Goal: Navigation & Orientation: Find specific page/section

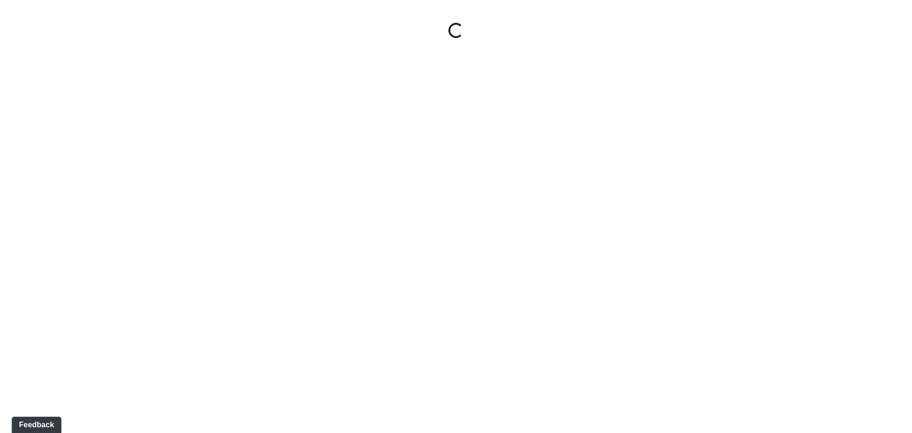
select select "tAPGZw98d5RBWYkGYxtW33"
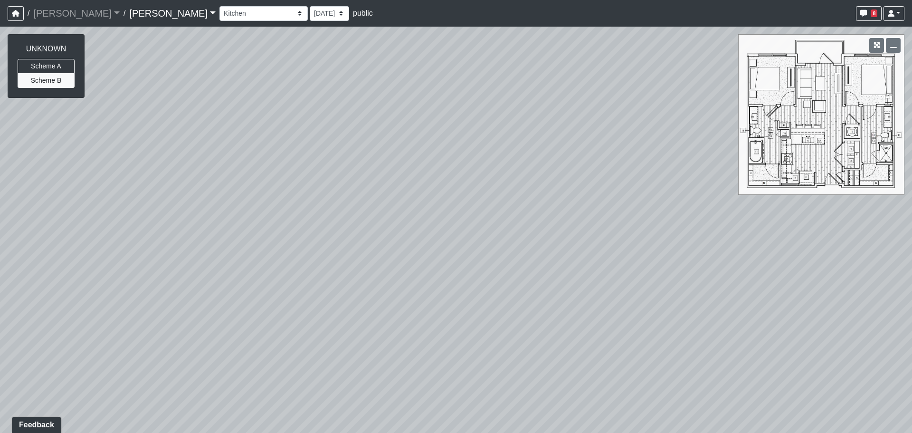
click at [154, 12] on link "[PERSON_NAME]" at bounding box center [172, 13] width 86 height 19
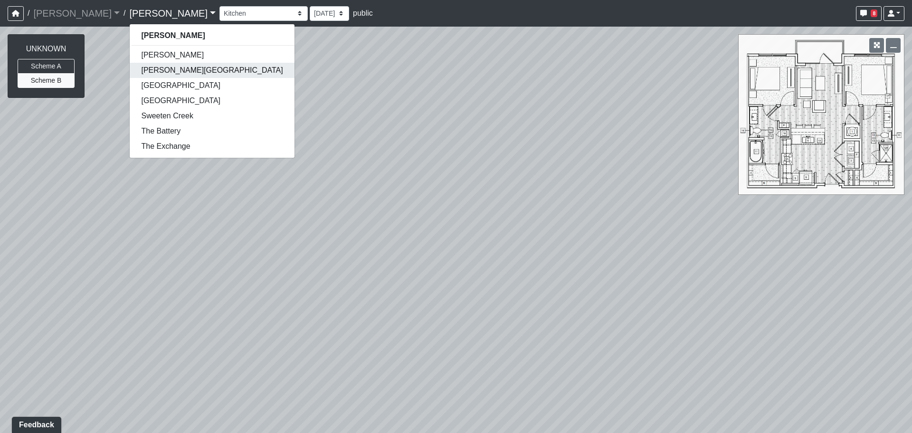
click at [136, 68] on link "[PERSON_NAME][GEOGRAPHIC_DATA]" at bounding box center [212, 70] width 164 height 15
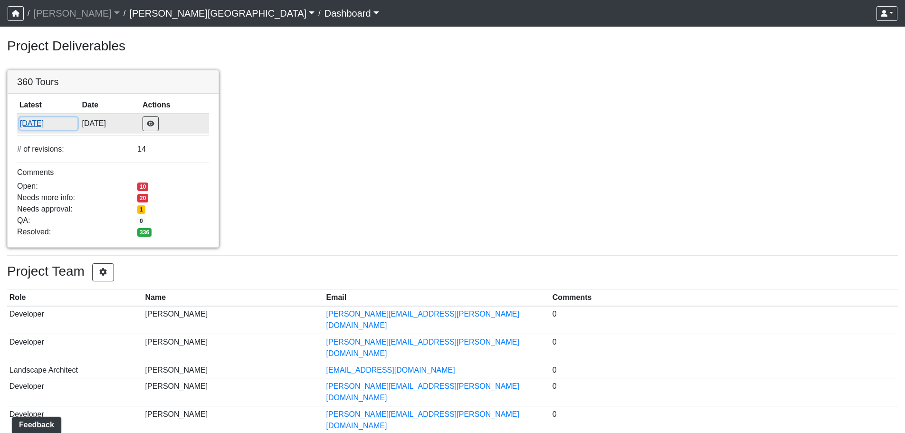
click at [70, 117] on button "10/1/2024" at bounding box center [48, 123] width 58 height 12
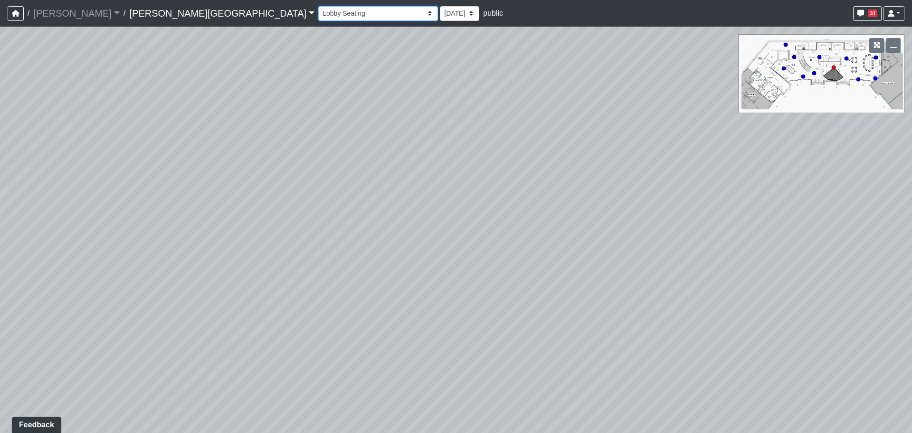
drag, startPoint x: 172, startPoint y: 8, endPoint x: 172, endPoint y: 19, distance: 11.4
click at [318, 8] on select "Banquette Seating 1 Banquette Seating 2 Billards Lounge Billards Lounge Hallway…" at bounding box center [378, 13] width 120 height 15
click at [318, 6] on select "Banquette Seating 1 Banquette Seating 2 Billards Lounge Billards Lounge Hallway…" at bounding box center [378, 13] width 120 height 15
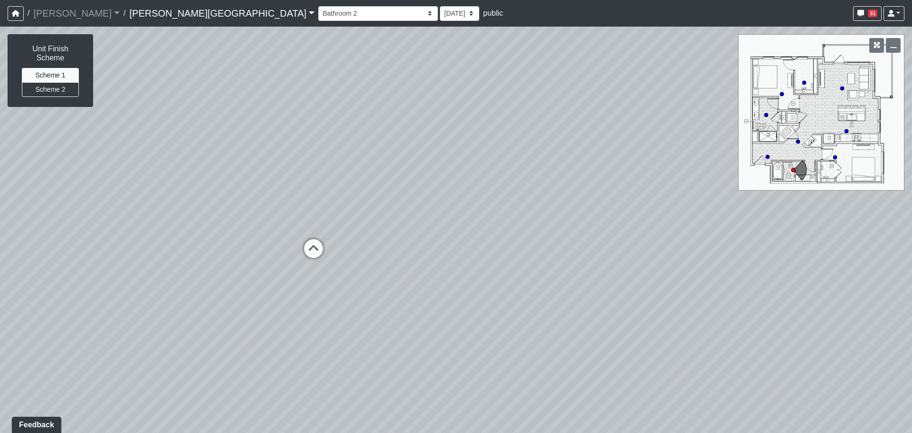
drag, startPoint x: 511, startPoint y: 297, endPoint x: 467, endPoint y: 259, distance: 57.9
click at [190, 263] on div "Loading... Entry 1 Loading... Banquette Seating 1 Loading... Entry 2 Loading...…" at bounding box center [456, 230] width 912 height 406
drag, startPoint x: 275, startPoint y: 268, endPoint x: 184, endPoint y: 259, distance: 91.6
click at [195, 260] on div "Loading... Entry 1 Loading... Banquette Seating 1 Loading... Entry 2 Loading...…" at bounding box center [456, 230] width 912 height 406
drag, startPoint x: 520, startPoint y: 293, endPoint x: 330, endPoint y: 337, distance: 194.6
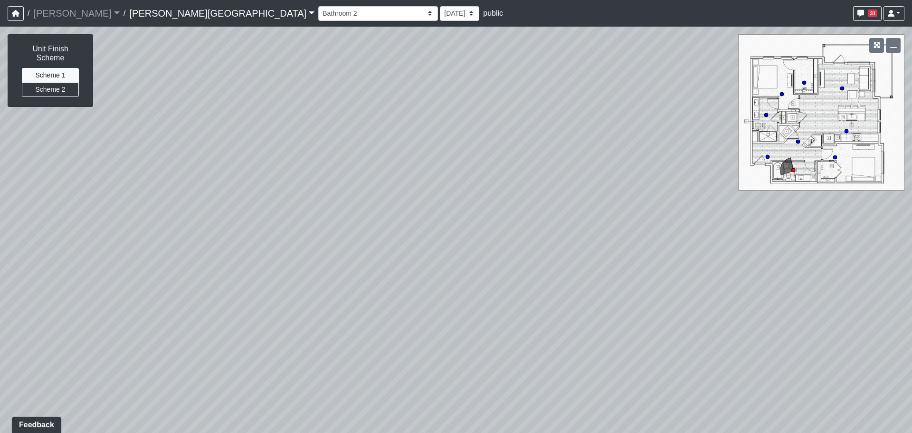
click at [326, 337] on div "Loading... Entry 1 Loading... Banquette Seating 1 Loading... Entry 2 Loading...…" at bounding box center [456, 230] width 912 height 406
drag, startPoint x: 271, startPoint y: 206, endPoint x: 363, endPoint y: 317, distance: 144.4
click at [363, 317] on div "Loading... Entry 1 Loading... Banquette Seating 1 Loading... Entry 2 Loading...…" at bounding box center [456, 230] width 912 height 406
drag, startPoint x: 525, startPoint y: 230, endPoint x: 407, endPoint y: 211, distance: 119.8
click at [407, 211] on div "Loading... Entry 1 Loading... Banquette Seating 1 Loading... Entry 2 Loading...…" at bounding box center [456, 230] width 912 height 406
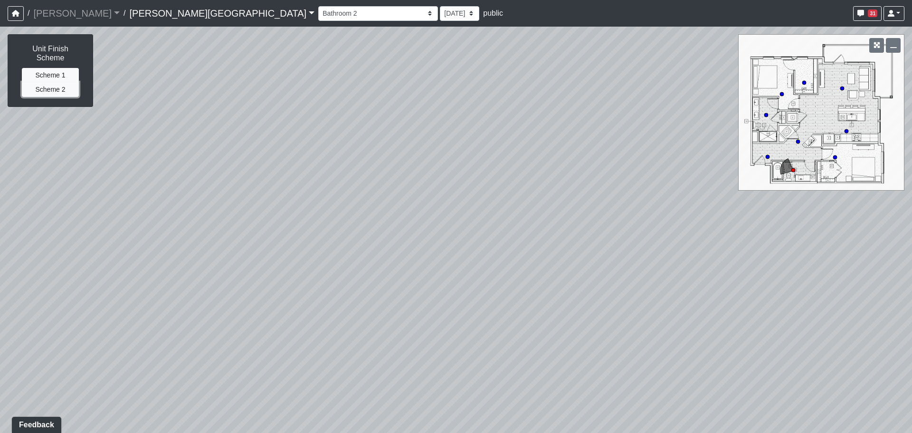
click at [74, 82] on button "Scheme 2" at bounding box center [50, 89] width 57 height 15
click at [68, 68] on button "Scheme 1" at bounding box center [50, 75] width 57 height 15
drag, startPoint x: 484, startPoint y: 246, endPoint x: 25, endPoint y: 161, distance: 467.4
click at [30, 162] on div "Loading... Entry 1 Loading... Banquette Seating 1 Loading... Entry 2 Loading...…" at bounding box center [456, 230] width 912 height 406
drag, startPoint x: 417, startPoint y: 252, endPoint x: 393, endPoint y: 306, distance: 59.3
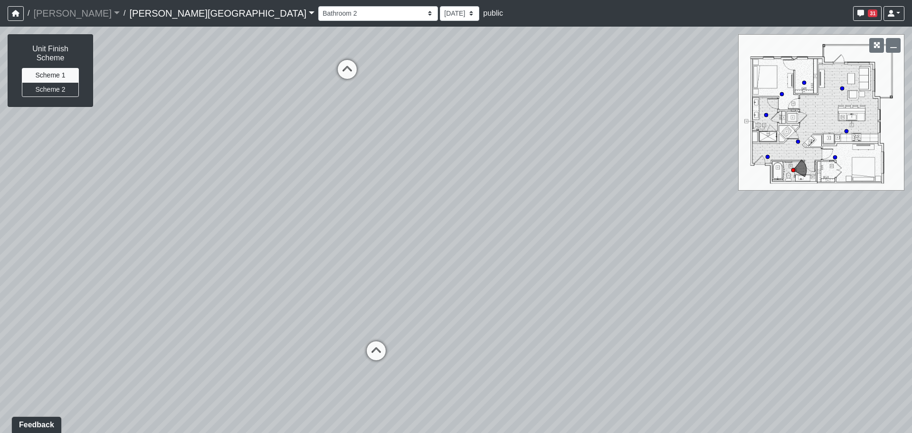
click at [326, 245] on div "Loading... Entry 1 Loading... Banquette Seating 1 Loading... Entry 2 Loading...…" at bounding box center [456, 230] width 912 height 406
click at [385, 342] on icon at bounding box center [378, 356] width 28 height 28
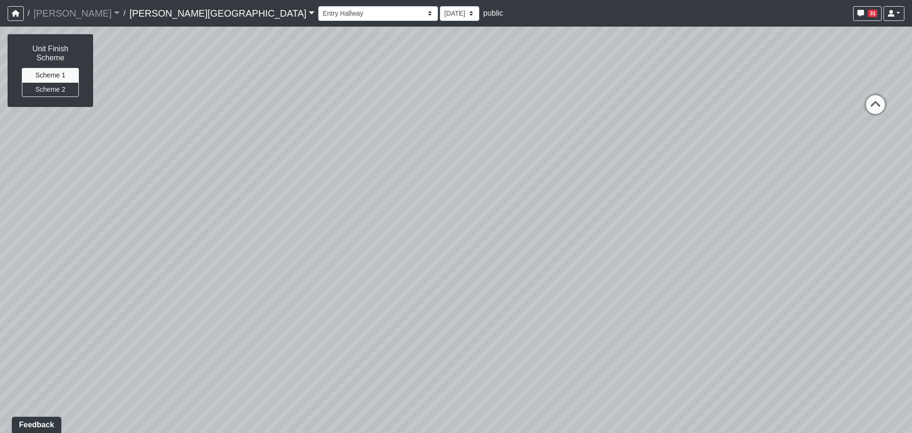
drag, startPoint x: 628, startPoint y: 252, endPoint x: 672, endPoint y: 258, distance: 44.2
click at [681, 256] on div "Loading... Entry 1 Loading... Banquette Seating 1 Loading... Entry 2 Loading...…" at bounding box center [456, 230] width 912 height 406
drag, startPoint x: 470, startPoint y: 286, endPoint x: 619, endPoint y: 330, distance: 155.9
click at [657, 340] on div "Loading... Entry 1 Loading... Banquette Seating 1 Loading... Entry 2 Loading...…" at bounding box center [456, 230] width 912 height 406
drag, startPoint x: 512, startPoint y: 271, endPoint x: 509, endPoint y: 320, distance: 48.6
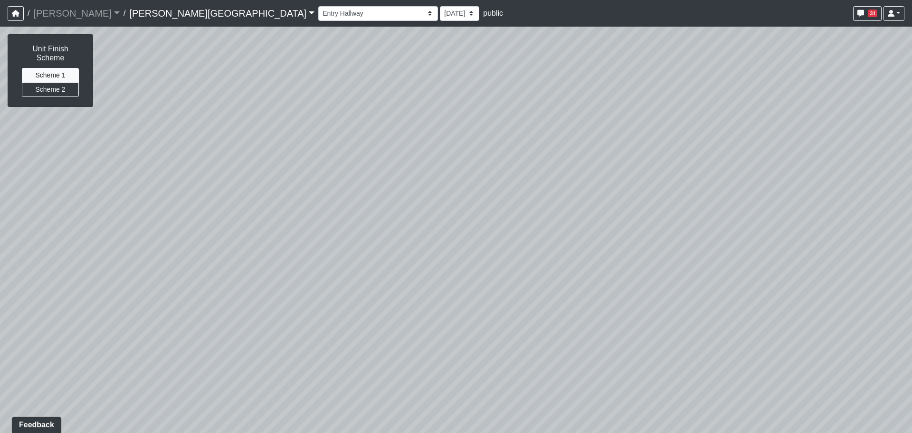
click at [509, 321] on div "Loading... Entry 1 Loading... Banquette Seating 1 Loading... Entry 2 Loading...…" at bounding box center [456, 230] width 912 height 406
click at [318, 19] on select "Banquette Seating 1 Banquette Seating 2 Billards Lounge Billards Lounge Hallway…" at bounding box center [378, 13] width 120 height 15
click at [318, 6] on select "Banquette Seating 1 Banquette Seating 2 Billards Lounge Billards Lounge Hallway…" at bounding box center [378, 13] width 120 height 15
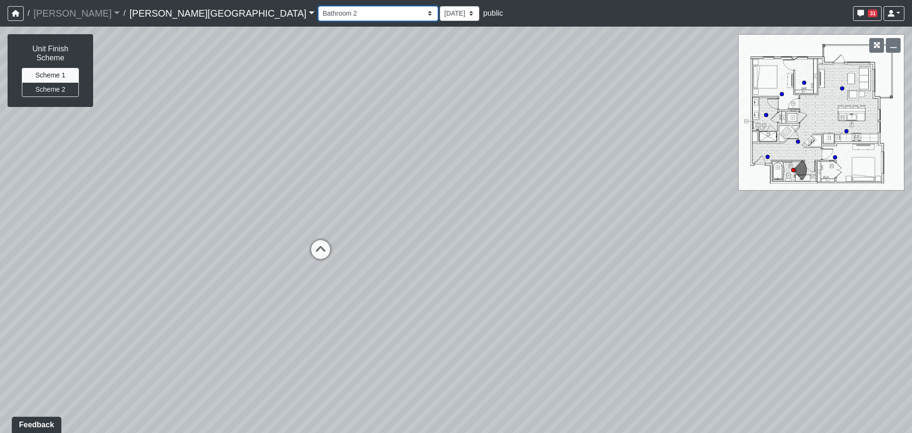
drag, startPoint x: 214, startPoint y: 13, endPoint x: 211, endPoint y: 19, distance: 6.8
click at [318, 13] on select "Banquette Seating 1 Banquette Seating 2 Billards Lounge Billards Lounge Hallway…" at bounding box center [378, 13] width 120 height 15
click at [318, 6] on select "Banquette Seating 1 Banquette Seating 2 Billards Lounge Billards Lounge Hallway…" at bounding box center [378, 13] width 120 height 15
select select "rgTvDFddLssrbKfwXYUgLq"
drag, startPoint x: 570, startPoint y: 285, endPoint x: 128, endPoint y: 220, distance: 447.0
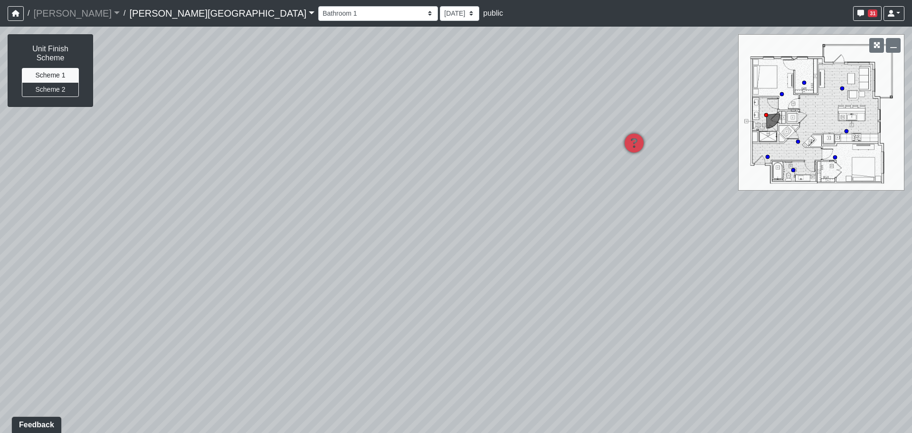
click at [143, 222] on div "Loading... Entry 1 Loading... Banquette Seating 1 Loading... Entry 2 Loading...…" at bounding box center [456, 230] width 912 height 406
drag, startPoint x: 512, startPoint y: 262, endPoint x: 486, endPoint y: 344, distance: 86.2
click at [486, 344] on div "Loading... Entry 1 Loading... Banquette Seating 1 Loading... Entry 2 Loading...…" at bounding box center [456, 230] width 912 height 406
click at [203, 100] on div "Loading... Entry 1 Loading... Banquette Seating 1 Loading... Entry 2 Loading...…" at bounding box center [456, 230] width 912 height 406
drag, startPoint x: 211, startPoint y: 108, endPoint x: 244, endPoint y: 99, distance: 34.5
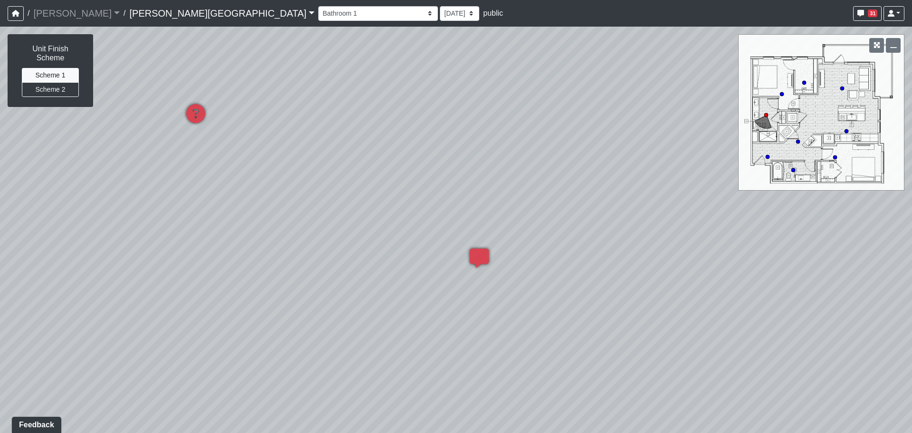
click at [244, 99] on div "Loading... Entry 1 Loading... Banquette Seating 1 Loading... Entry 2 Loading...…" at bounding box center [456, 230] width 912 height 406
